Goal: Contribute content

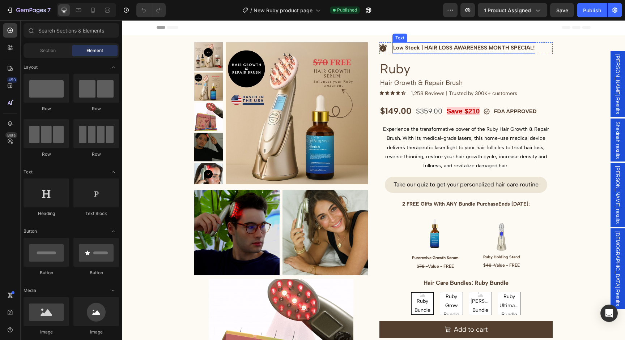
click at [445, 49] on p "Low Stock | HAIR LOSS AWARENESS MONTH SPECIAL!" at bounding box center [463, 48] width 141 height 10
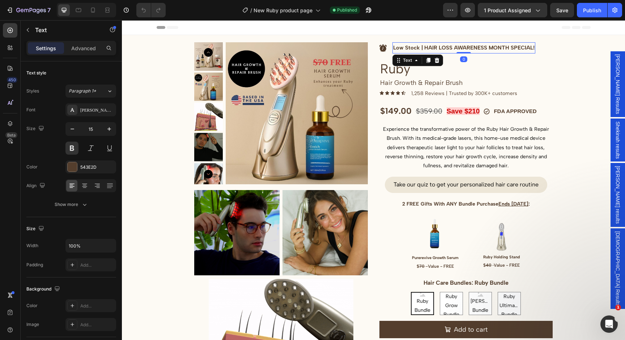
click at [502, 47] on p "Low Stock | HAIR LOSS AWARENESS MONTH SPECIAL!" at bounding box center [463, 48] width 141 height 10
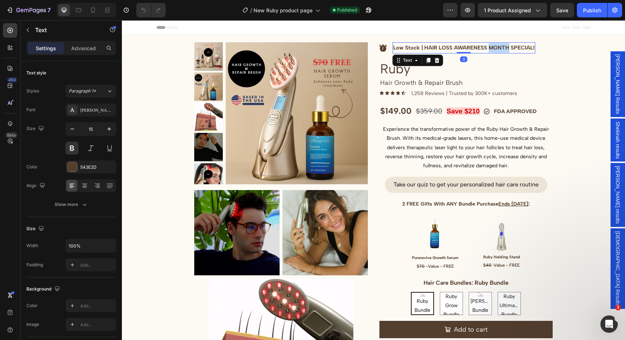
click at [502, 47] on p "Low Stock | HAIR LOSS AWARENESS MONTH SPECIAL!" at bounding box center [463, 48] width 141 height 10
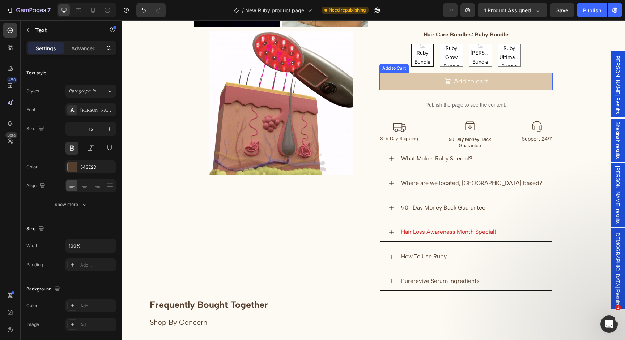
scroll to position [248, 0]
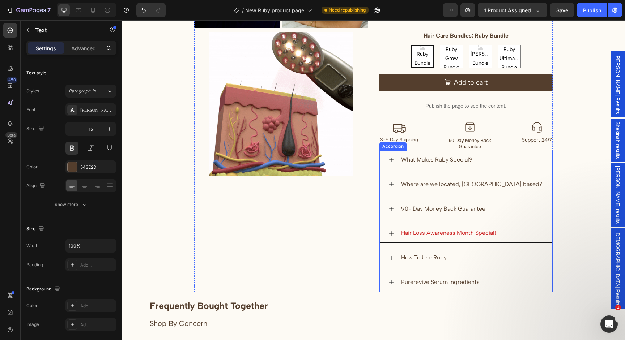
click at [431, 232] on span "Hair Loss Awareness Month Special!" at bounding box center [448, 233] width 95 height 7
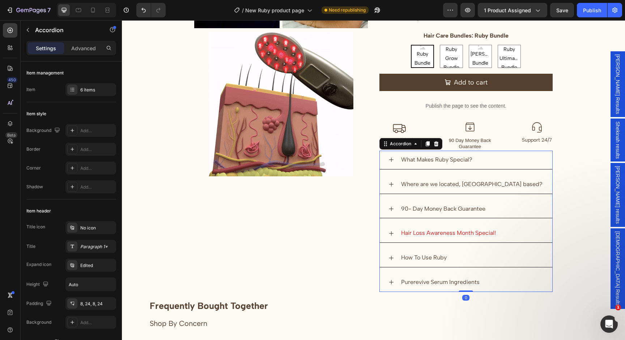
click at [431, 232] on span "Hair Loss Awareness Month Special!" at bounding box center [448, 233] width 95 height 7
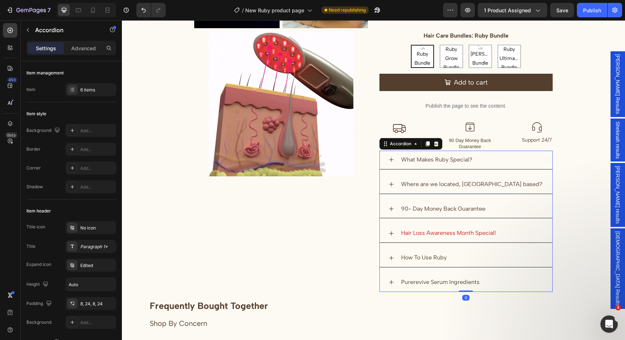
click at [431, 232] on span "Hair Loss Awareness Month Special!" at bounding box center [448, 233] width 95 height 7
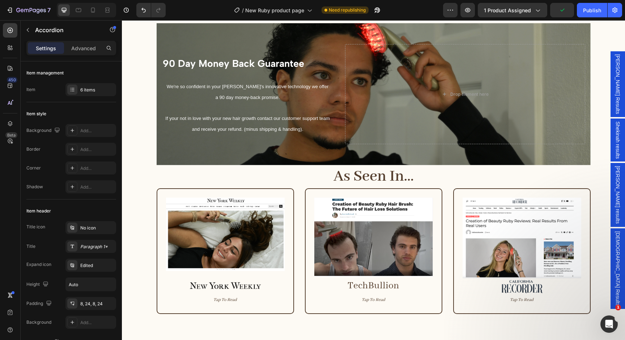
scroll to position [2512, 0]
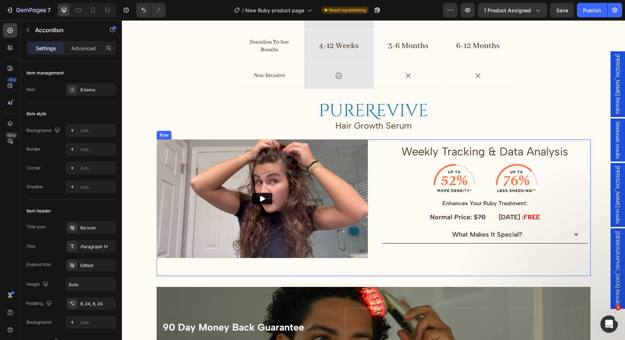
click at [569, 243] on div "What Makes It Special?" at bounding box center [485, 235] width 206 height 17
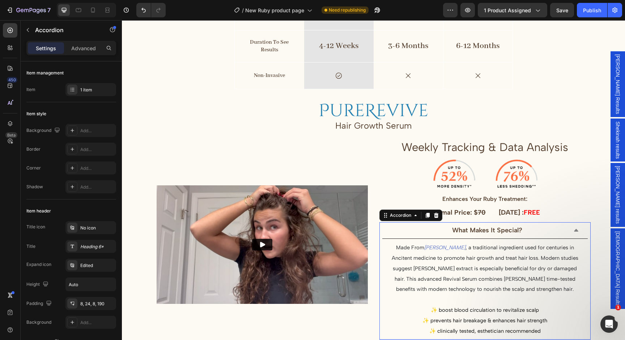
click at [569, 239] on div "What Makes It Special?" at bounding box center [485, 231] width 206 height 17
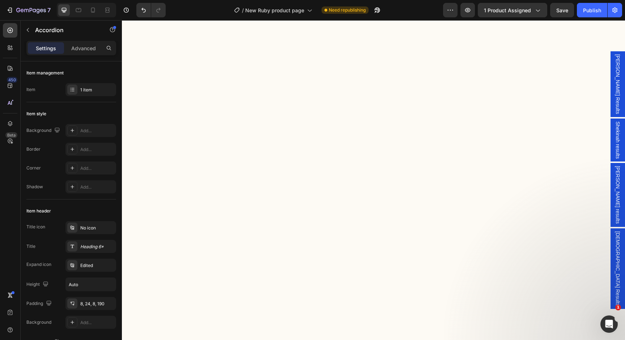
scroll to position [442, 0]
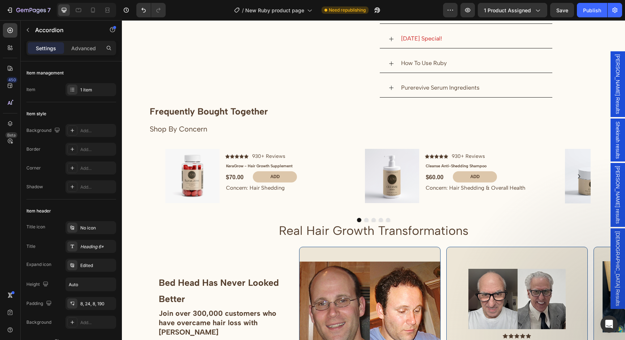
click at [85, 10] on div at bounding box center [86, 10] width 59 height 14
click at [79, 11] on icon at bounding box center [78, 10] width 7 height 7
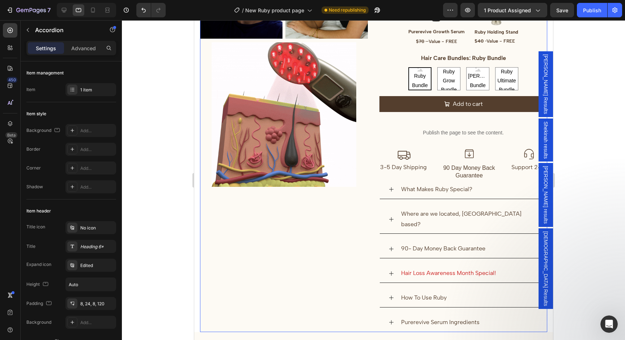
scroll to position [230, 0]
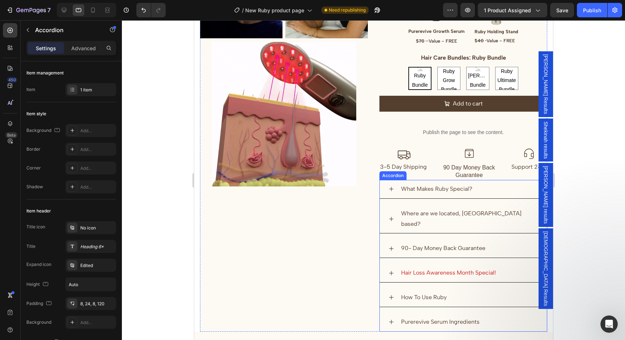
click at [428, 270] on span "Hair Loss Awareness Month Special!" at bounding box center [448, 273] width 95 height 7
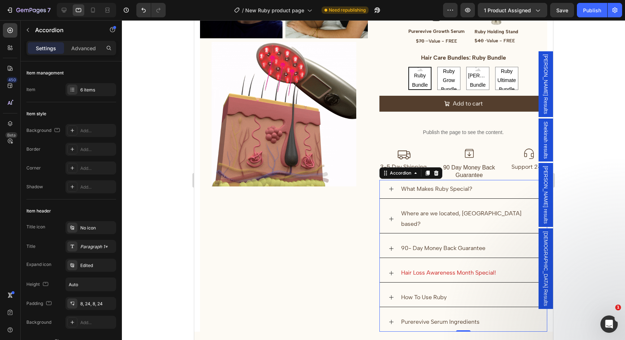
click at [428, 270] on span "Hair Loss Awareness Month Special!" at bounding box center [448, 273] width 95 height 7
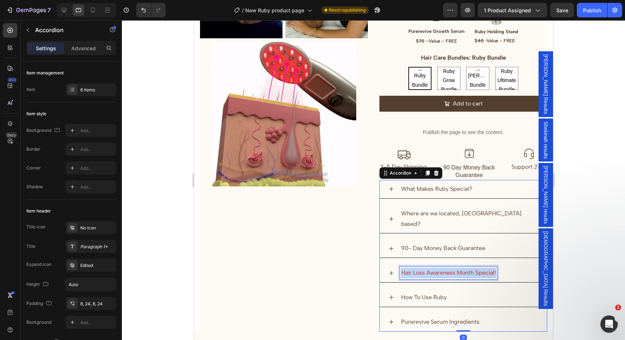
click at [428, 270] on span "Hair Loss Awareness Month Special!" at bounding box center [448, 273] width 95 height 7
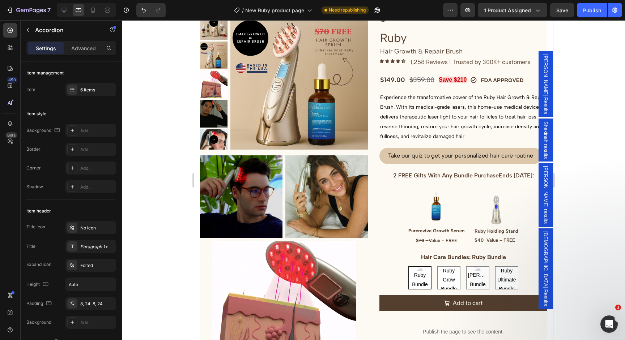
scroll to position [0, 0]
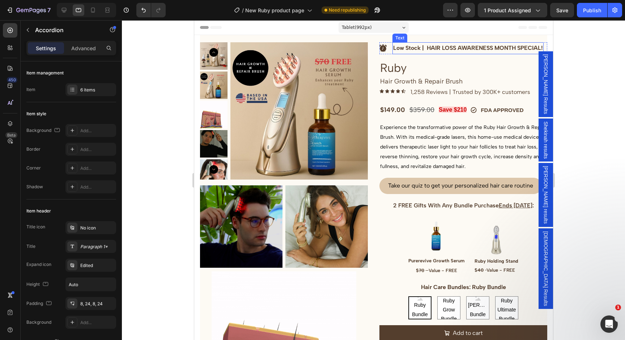
click at [495, 47] on p "Low Stock | HAIR LOSS AWARENESS MONTH SPECIAL!" at bounding box center [468, 48] width 150 height 10
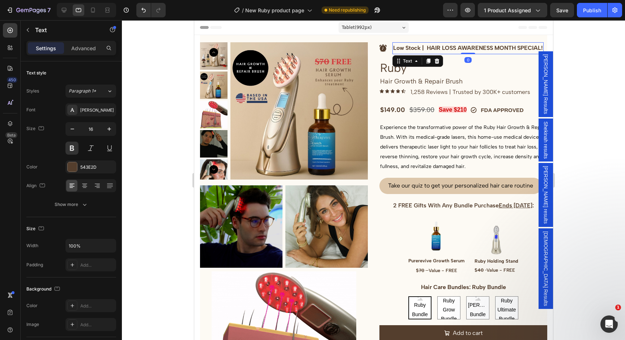
click at [495, 47] on p "Low Stock | HAIR LOSS AWARENESS MONTH SPECIAL!" at bounding box center [468, 48] width 150 height 10
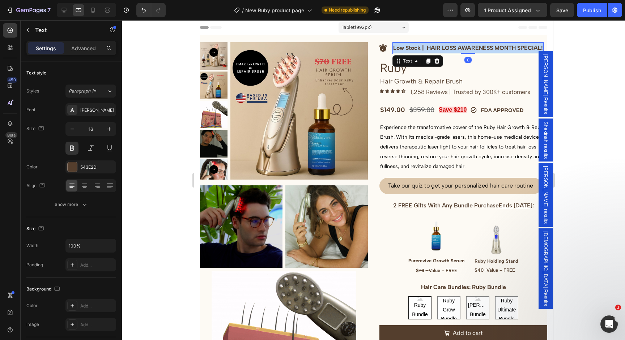
click at [495, 47] on p "Low Stock | HAIR LOSS AWARENESS MONTH SPECIAL!" at bounding box center [468, 48] width 150 height 10
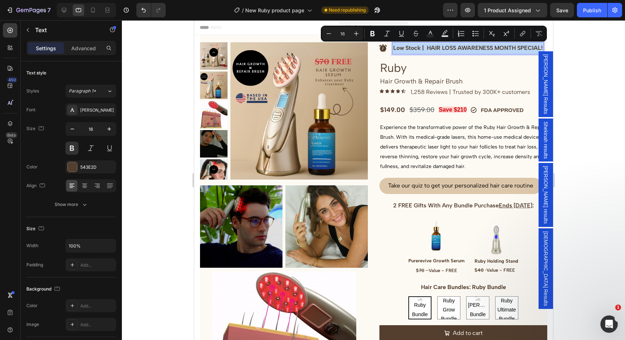
click at [495, 47] on p "Low Stock | HAIR LOSS AWARENESS MONTH SPECIAL!" at bounding box center [468, 48] width 150 height 10
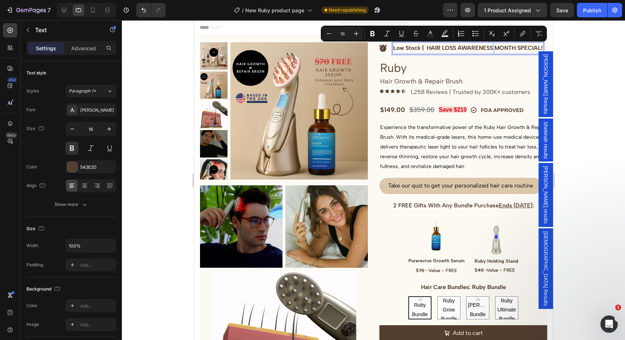
click at [495, 47] on p "Low Stock | HAIR LOSS AWARENESS MONTH SPECIAL!" at bounding box center [468, 48] width 150 height 10
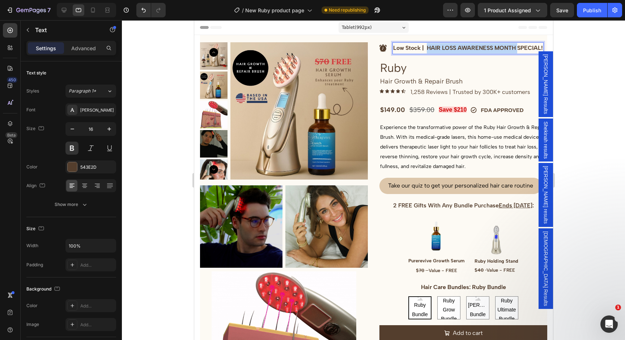
drag, startPoint x: 519, startPoint y: 48, endPoint x: 428, endPoint y: 47, distance: 90.1
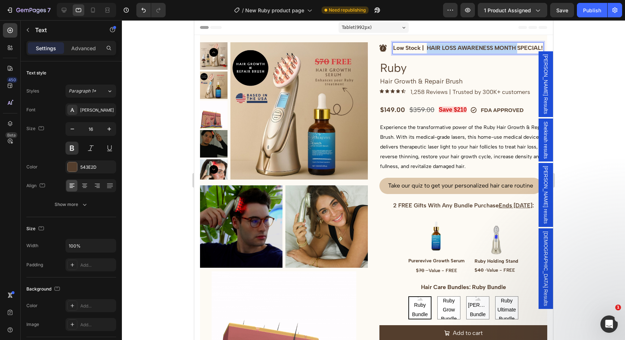
click at [428, 47] on p "Low Stock | HAIR LOSS AWARENESS MONTH SPECIAL!" at bounding box center [468, 48] width 150 height 10
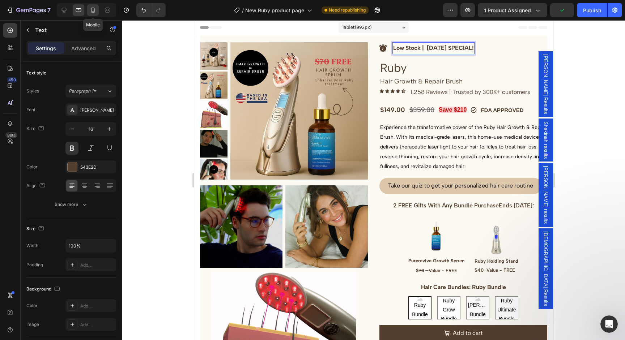
click at [94, 9] on icon at bounding box center [92, 10] width 7 height 7
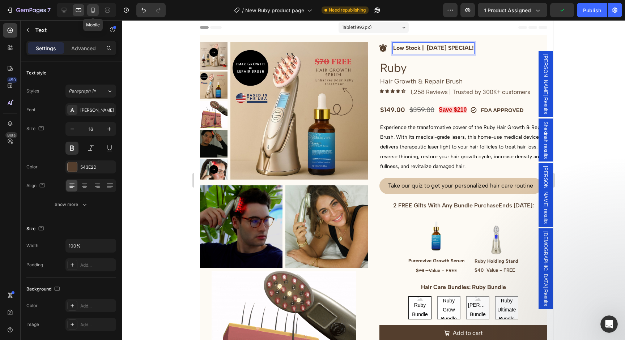
type input "14"
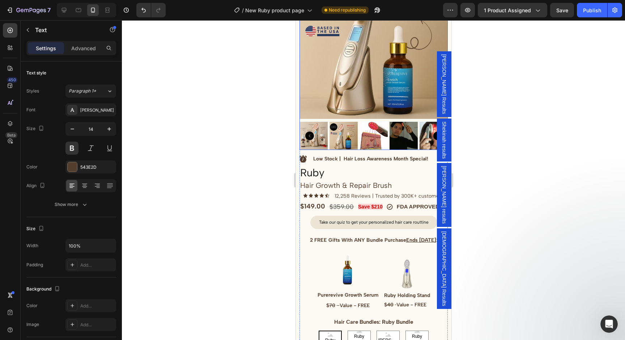
scroll to position [10, 0]
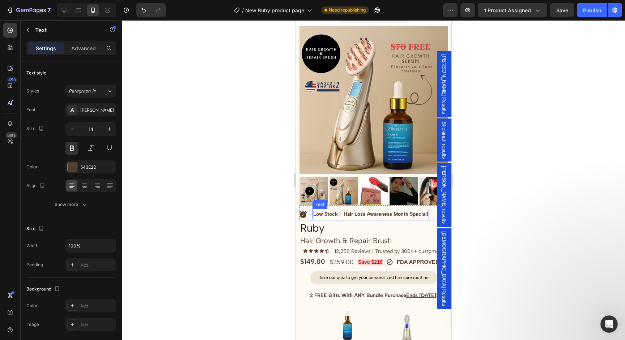
click at [377, 215] on p "Low Stock | Hair Loss Awareness Month Special!" at bounding box center [370, 214] width 115 height 9
click at [405, 214] on p "Low Stock | Hair Loss Awareness Month Special!" at bounding box center [370, 214] width 115 height 9
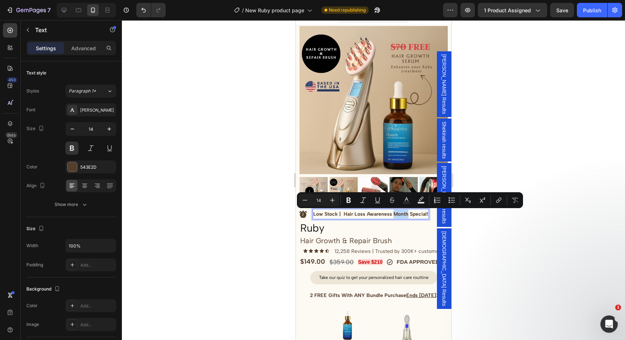
click at [407, 215] on p "Low Stock | Hair Loss Awareness Month Special!" at bounding box center [370, 214] width 115 height 9
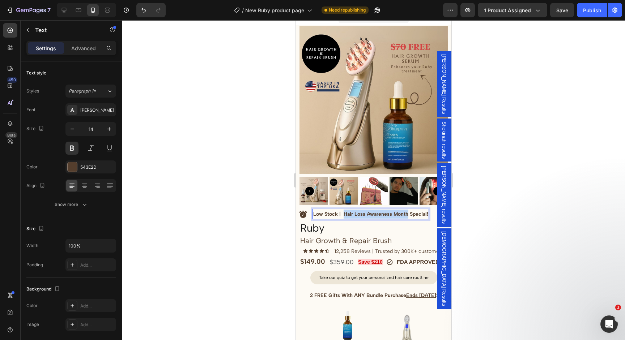
drag, startPoint x: 407, startPoint y: 215, endPoint x: 343, endPoint y: 215, distance: 64.0
click at [343, 215] on p "Low Stock | Hair Loss Awareness Month Special!" at bounding box center [370, 214] width 115 height 9
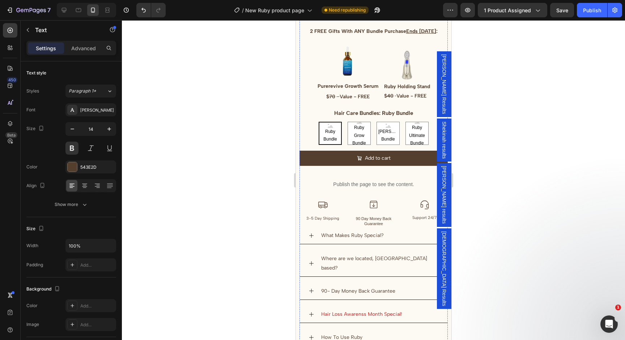
scroll to position [310, 0]
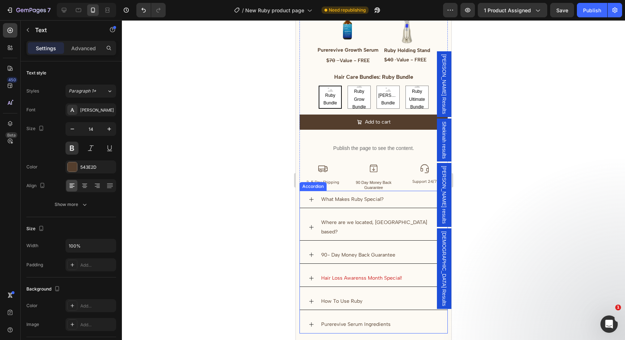
click at [342, 275] on span "Hair Loss Awarenss Month Special!" at bounding box center [361, 278] width 81 height 6
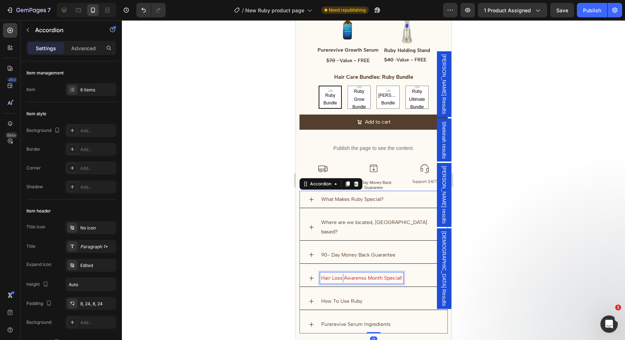
click at [342, 275] on span "Hair Loss Awarenss Month Special!" at bounding box center [361, 278] width 81 height 6
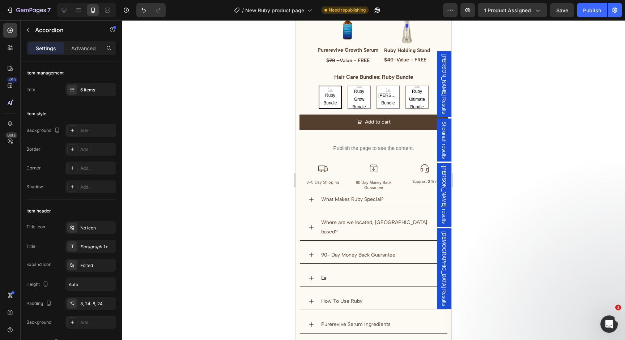
scroll to position [309, 0]
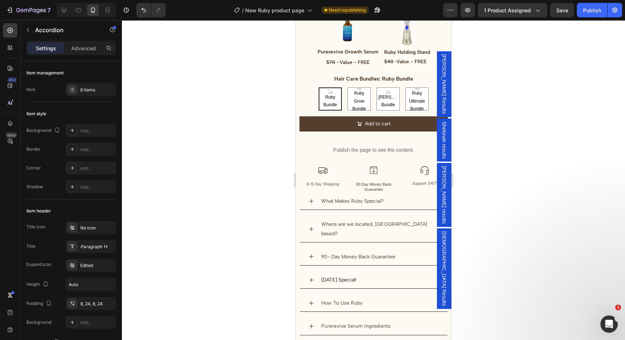
click at [343, 276] on p "[DATE] Special!" at bounding box center [338, 280] width 35 height 9
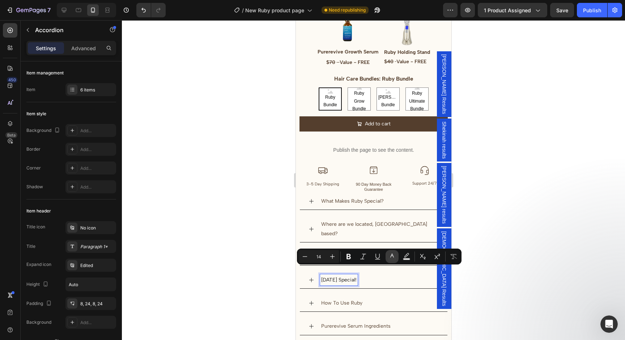
click at [390, 262] on button "color" at bounding box center [392, 256] width 13 height 13
type input "121212"
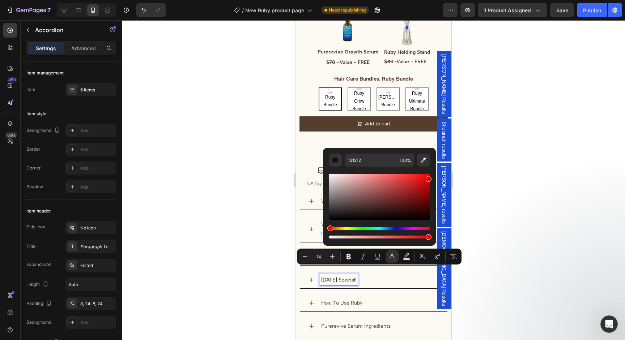
drag, startPoint x: 414, startPoint y: 212, endPoint x: 436, endPoint y: 178, distance: 40.9
click at [436, 178] on div "121212 100 %" at bounding box center [379, 194] width 113 height 92
type input "EA0000"
click at [265, 206] on div at bounding box center [373, 180] width 503 height 320
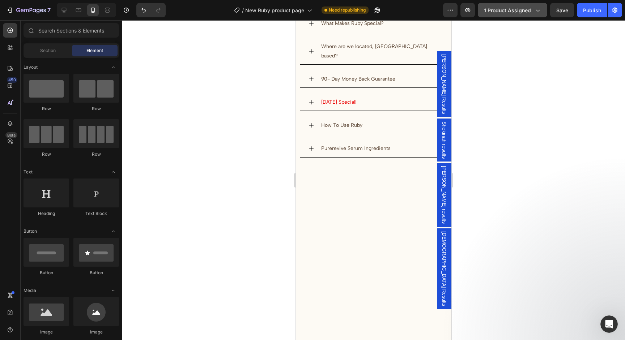
scroll to position [219, 0]
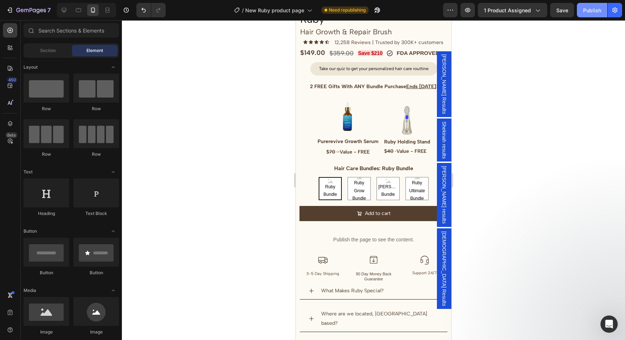
click at [583, 12] on button "Publish" at bounding box center [592, 10] width 30 height 14
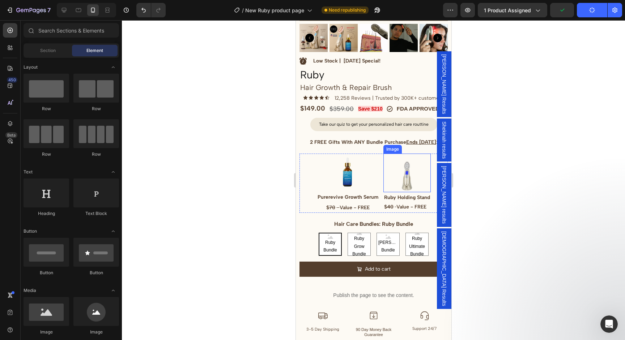
scroll to position [329, 0]
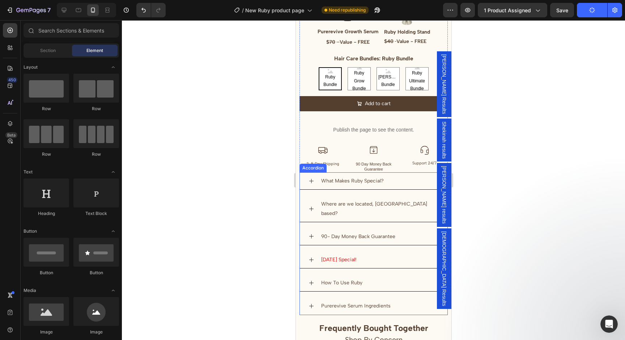
click at [399, 179] on div "What Makes Ruby Special?" at bounding box center [379, 180] width 119 height 11
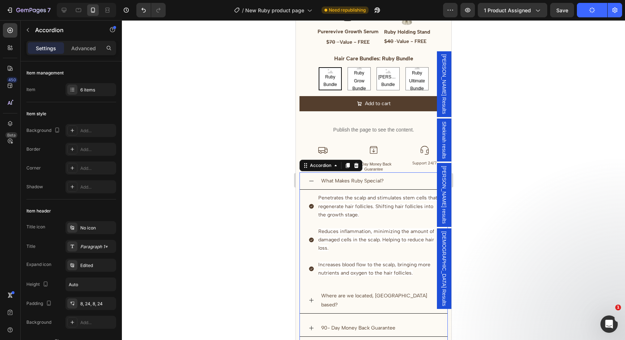
click at [399, 179] on div "What Makes Ruby Special?" at bounding box center [379, 180] width 119 height 11
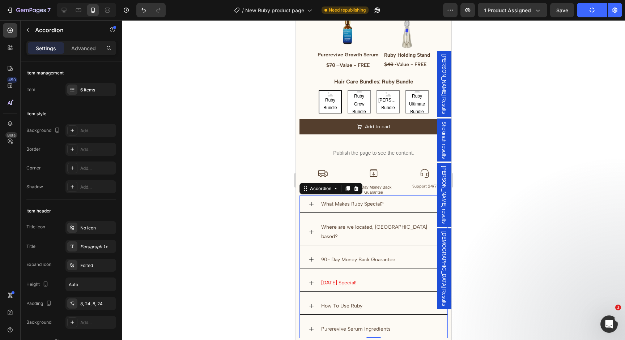
scroll to position [249, 0]
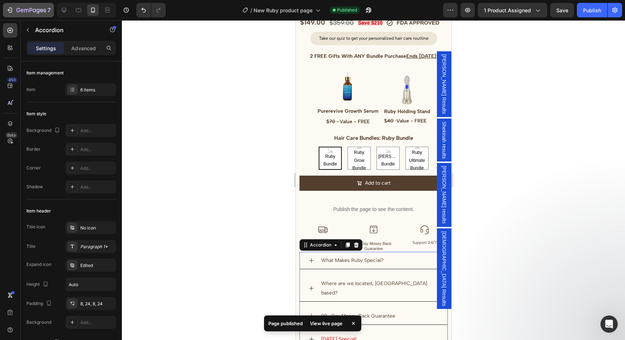
click at [16, 9] on div "7" at bounding box center [28, 10] width 45 height 9
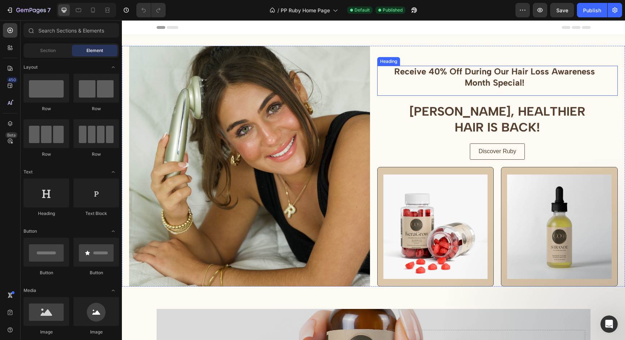
click at [498, 76] on h2 "Receive 40% Off During Our Hair Loss Awareness Month Special!" at bounding box center [494, 77] width 235 height 22
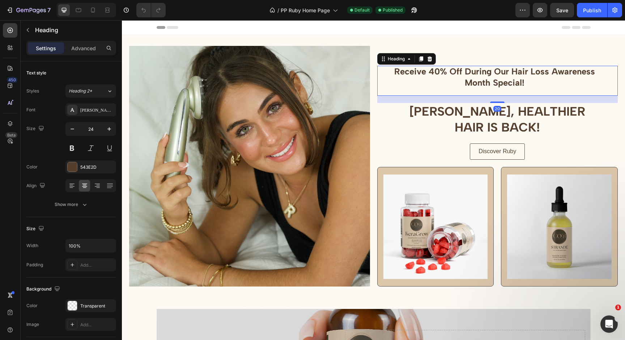
click at [523, 69] on h2 "Receive 40% Off During Our Hair Loss Awareness Month Special!" at bounding box center [494, 77] width 235 height 22
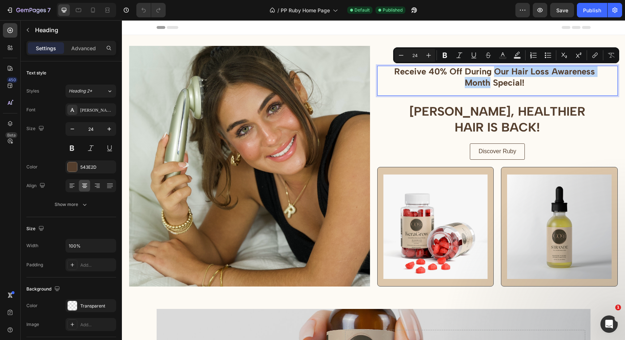
drag, startPoint x: 494, startPoint y: 72, endPoint x: 490, endPoint y: 88, distance: 16.7
click at [490, 88] on p "Receive 40% Off During Our Hair Loss Awareness Month Special!" at bounding box center [494, 77] width 235 height 22
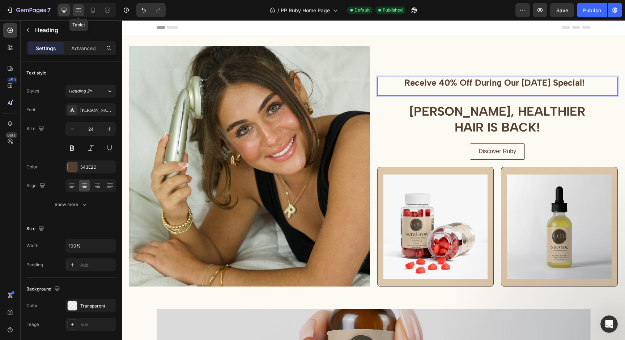
click at [78, 13] on icon at bounding box center [78, 10] width 7 height 7
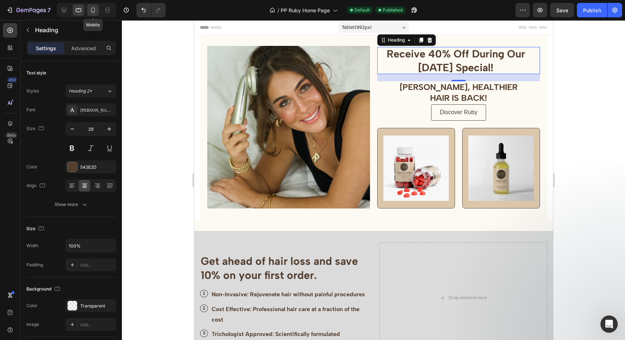
scroll to position [1, 0]
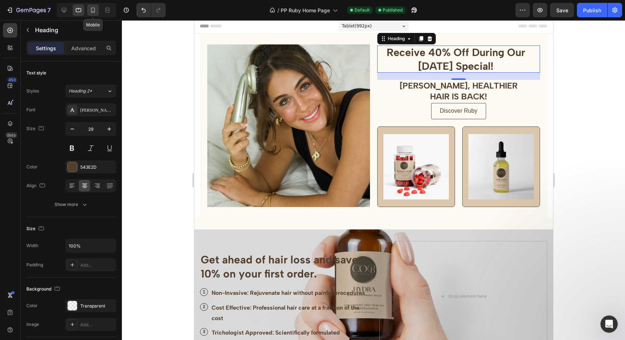
click at [97, 11] on div at bounding box center [93, 10] width 12 height 12
type input "21"
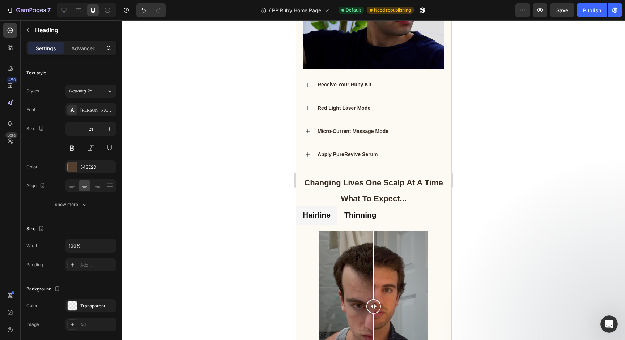
scroll to position [402, 0]
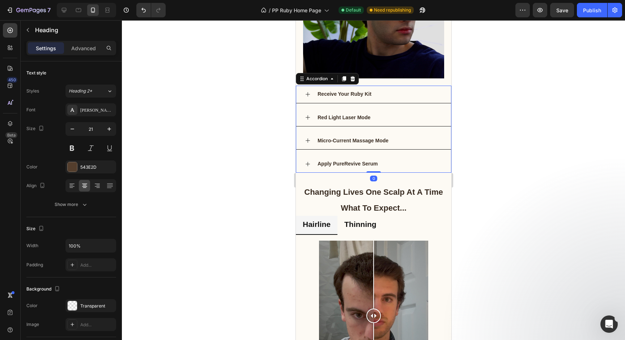
click at [405, 163] on div "Apply PureRevive Serum" at bounding box center [379, 163] width 126 height 11
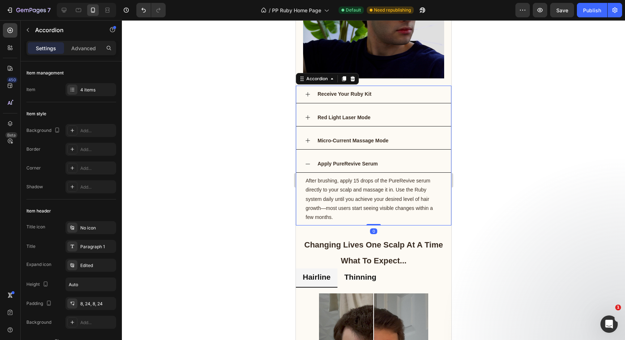
click at [405, 163] on div "Apply PureRevive Serum" at bounding box center [379, 163] width 126 height 11
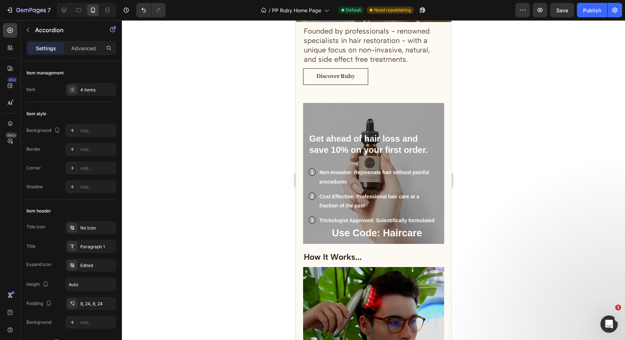
scroll to position [0, 0]
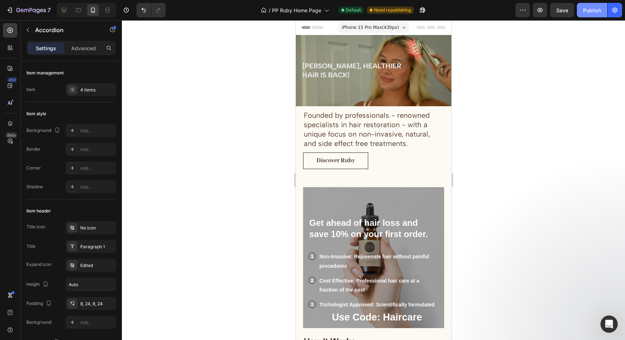
click at [594, 9] on div "Publish" at bounding box center [592, 11] width 18 height 8
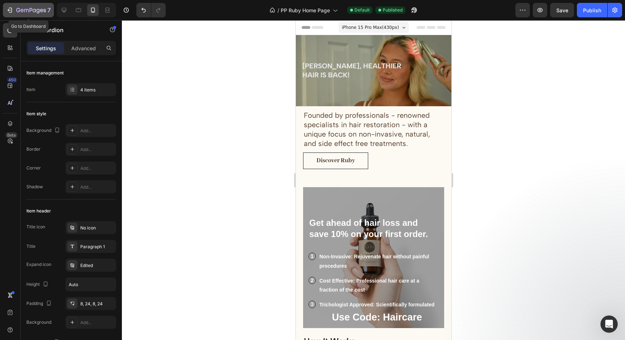
click at [24, 10] on icon "button" at bounding box center [26, 10] width 4 height 3
